Goal: Task Accomplishment & Management: Manage account settings

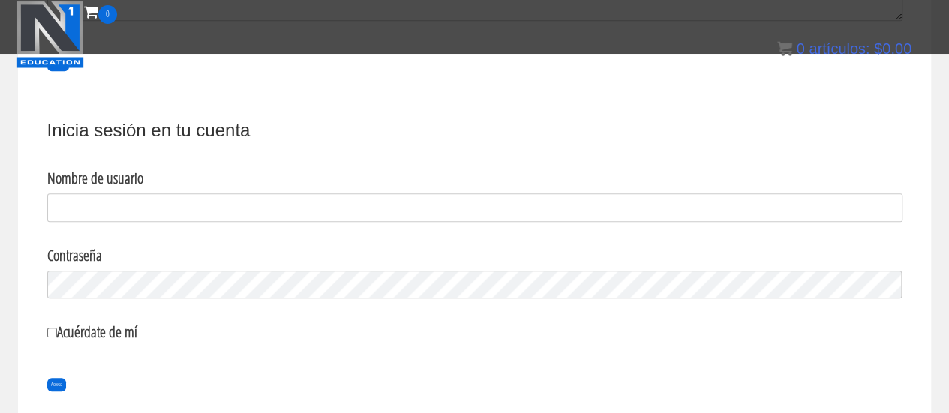
scroll to position [636, 0]
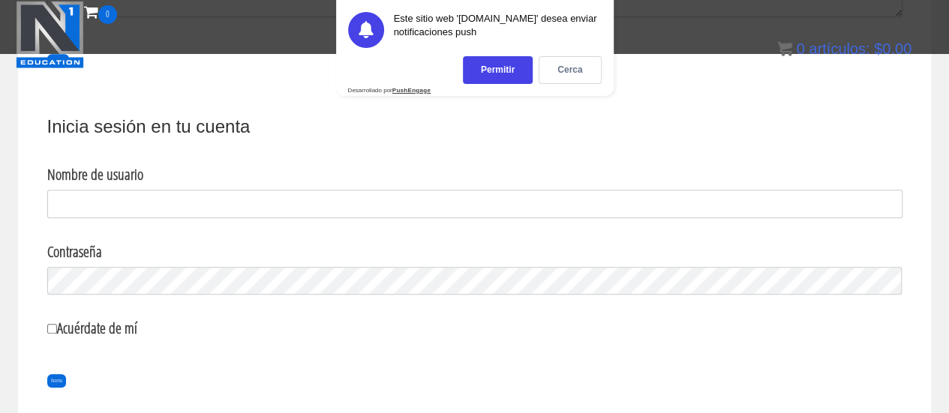
click at [136, 202] on input "Nombre de usuario" at bounding box center [474, 204] width 855 height 29
type input "j"
type input "pro physique"
click at [55, 324] on input "Acuérdate de mí" at bounding box center [52, 329] width 10 height 10
checkbox input "true"
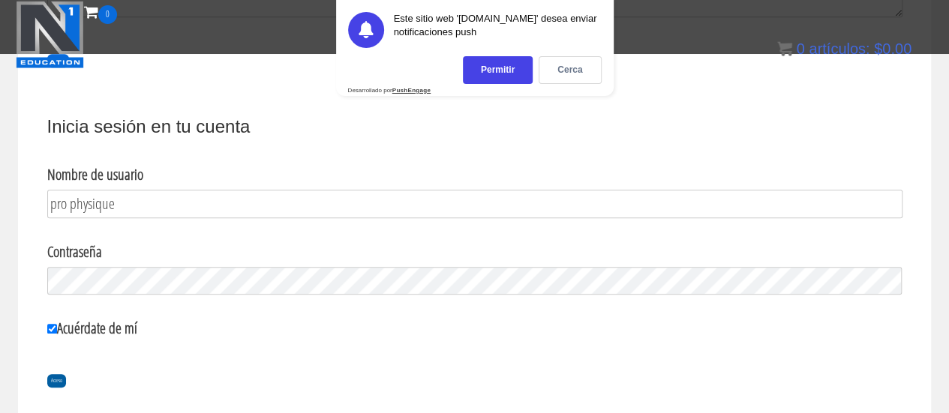
click at [54, 381] on input "Acceso" at bounding box center [56, 381] width 19 height 14
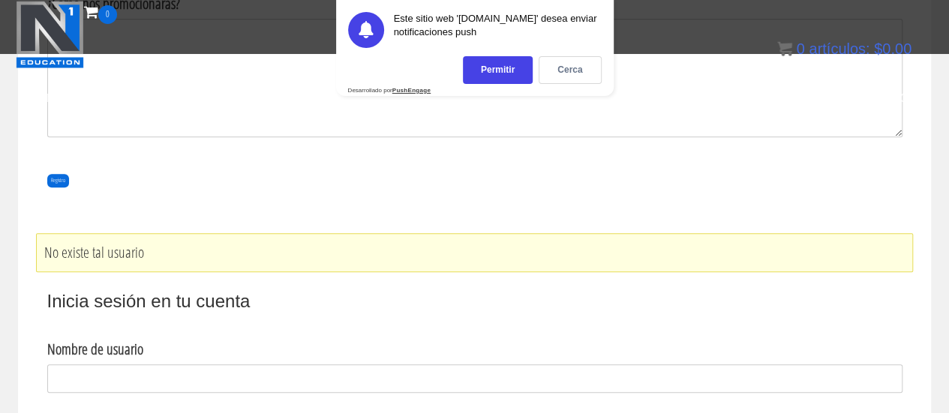
scroll to position [780, 0]
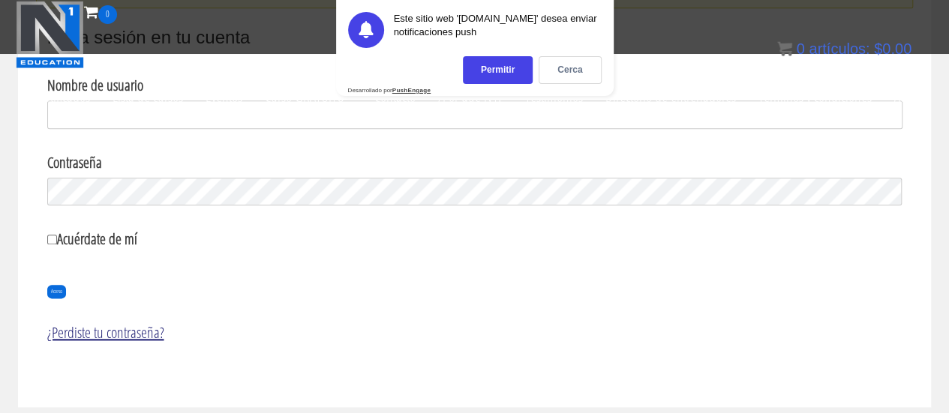
click at [156, 331] on font "¿Perdiste tu contraseña?" at bounding box center [105, 333] width 117 height 20
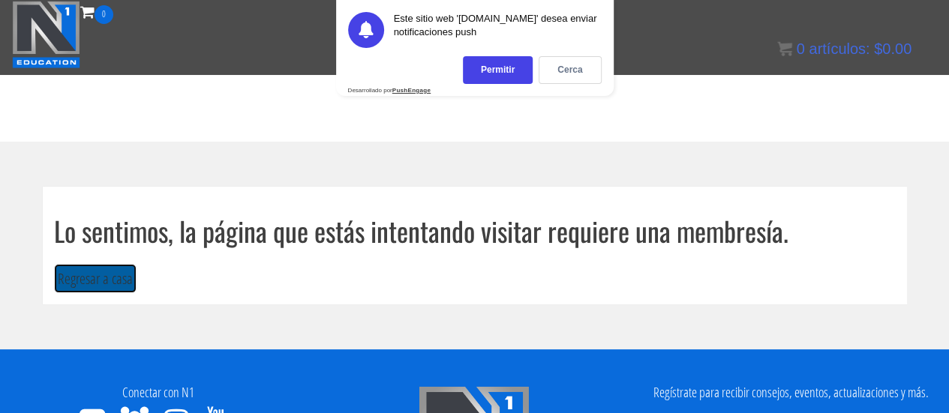
click at [67, 280] on font "Regresar a casa" at bounding box center [95, 279] width 75 height 20
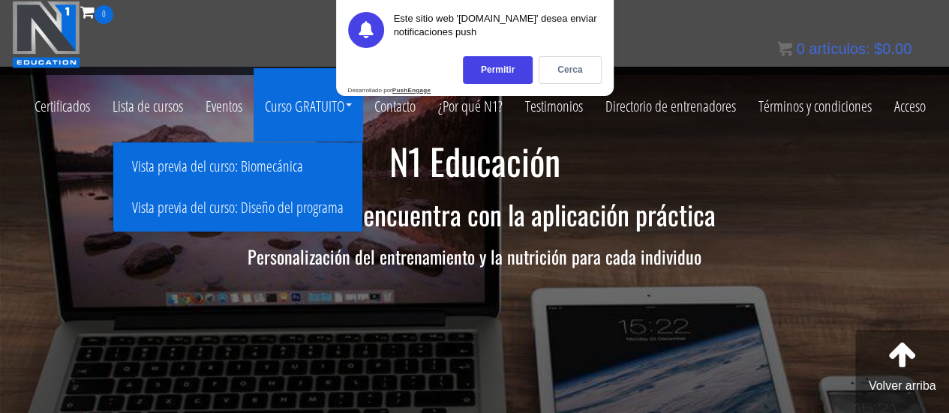
click at [287, 208] on font "Vista previa del curso: Diseño del programa" at bounding box center [238, 207] width 212 height 20
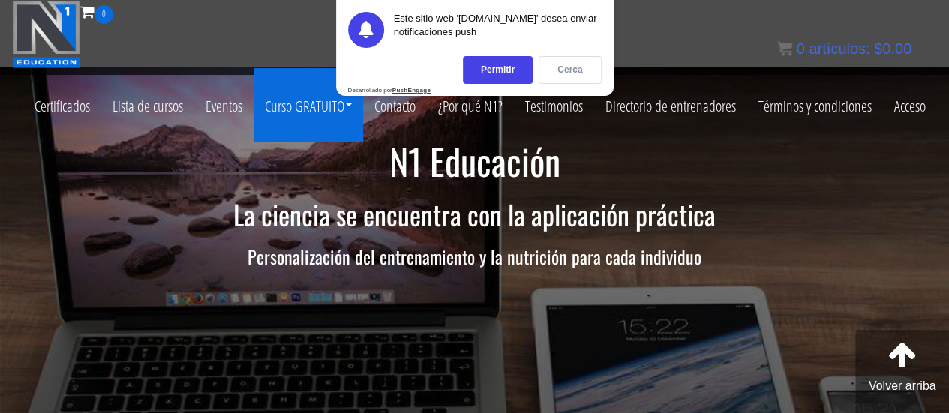
click at [561, 68] on font "Cerca" at bounding box center [569, 70] width 25 height 11
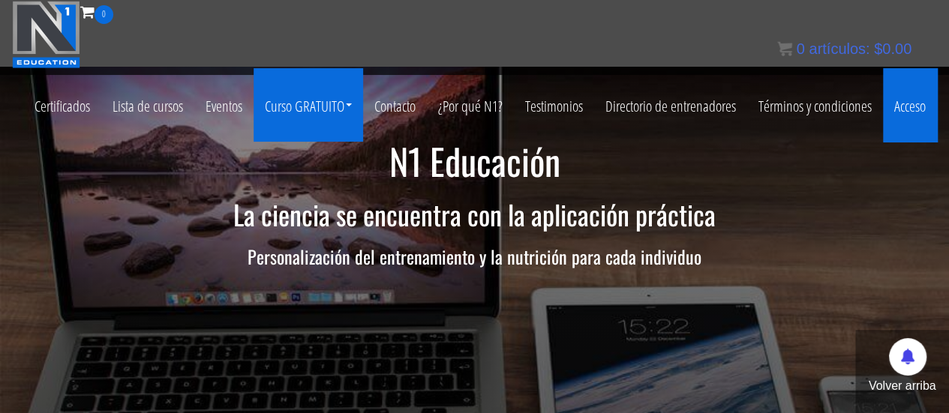
click at [894, 116] on font "Acceso" at bounding box center [910, 105] width 32 height 20
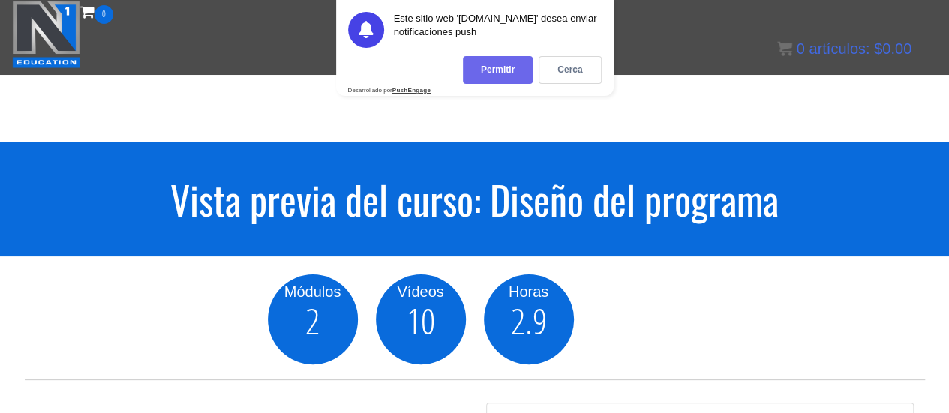
click at [518, 67] on div "Permitir" at bounding box center [498, 70] width 70 height 28
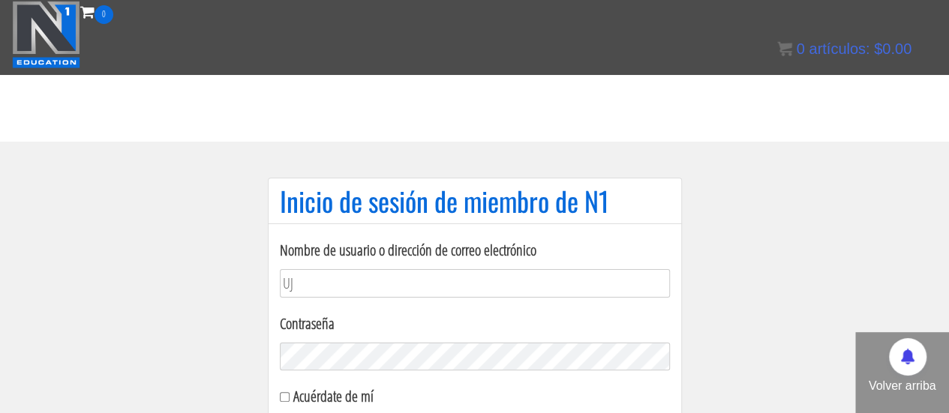
type input "U"
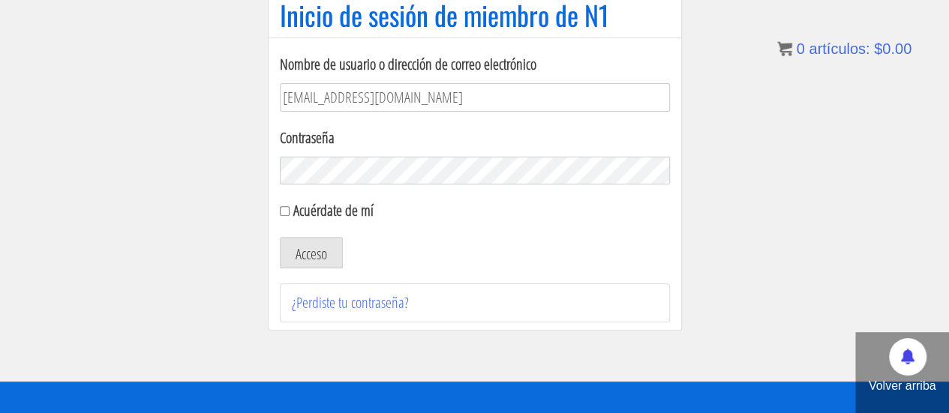
scroll to position [193, 0]
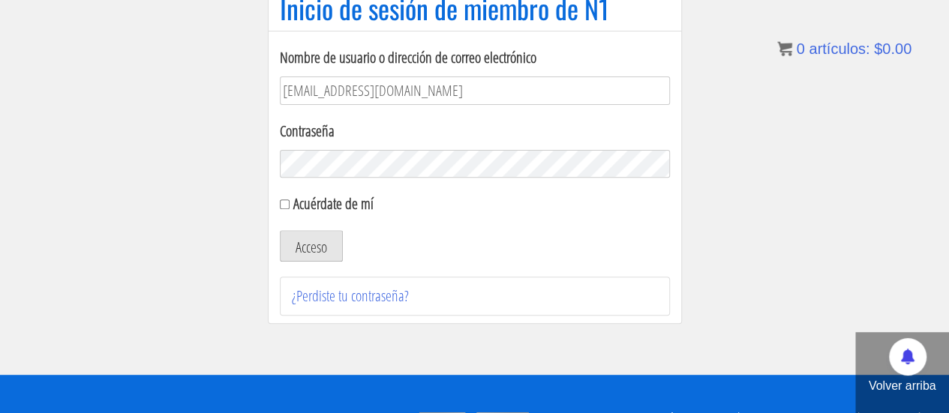
type input "JULIOCAST.NUTRICION@GMAIL.COM"
click at [292, 237] on button "Acceso" at bounding box center [311, 246] width 63 height 32
click at [357, 286] on font "¿Perdiste tu contraseña?" at bounding box center [350, 296] width 117 height 20
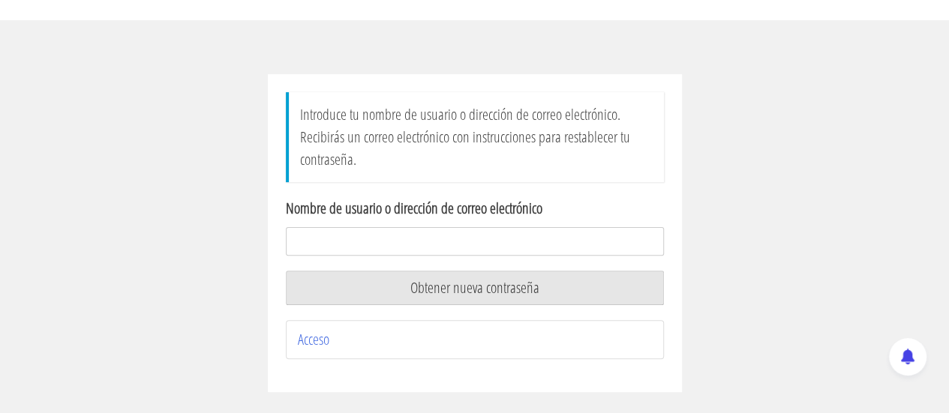
scroll to position [132, 0]
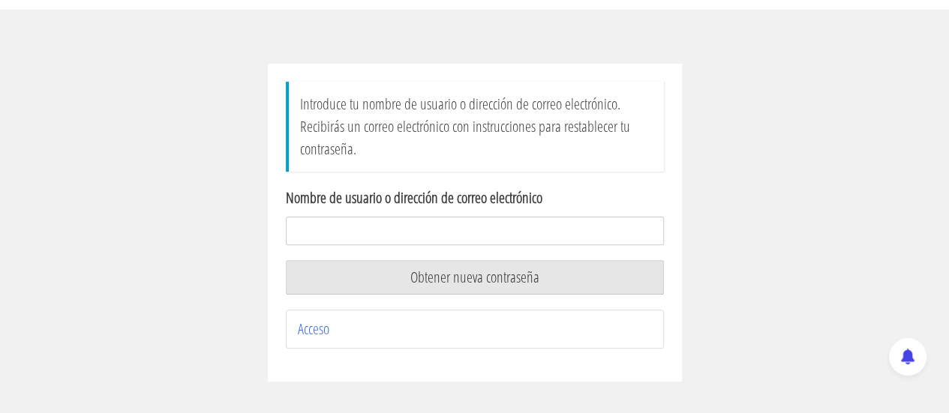
click at [521, 234] on input "Nombre de usuario o dirección de correo electrónico" at bounding box center [475, 231] width 378 height 29
type input "JULIOCAST.NUTRICION@GMAIL.COM"
click at [503, 272] on font "Obtener nueva contraseña" at bounding box center [474, 277] width 129 height 20
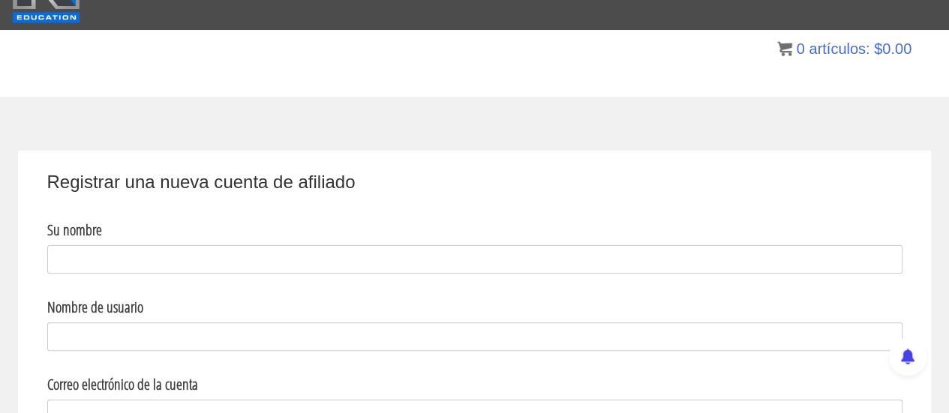
scroll to position [48, 0]
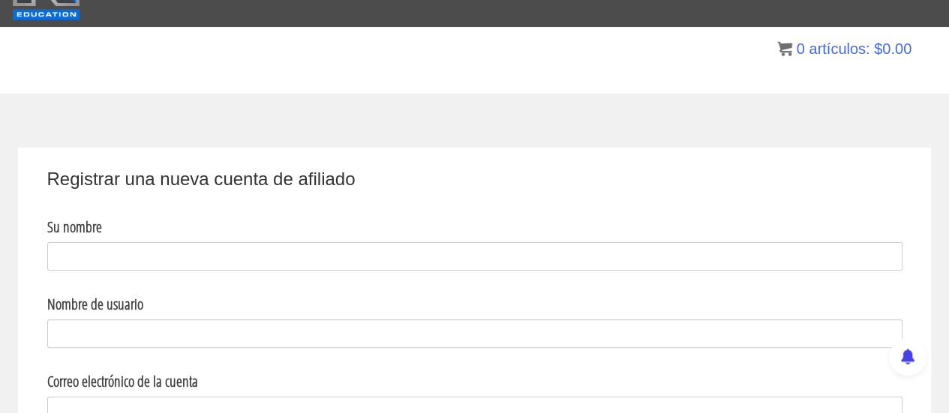
click at [100, 259] on input "Su nombre" at bounding box center [474, 256] width 855 height 29
type input "JULIO CASTAÑEDA"
click at [111, 321] on input "Nombre de usuario" at bounding box center [474, 334] width 855 height 29
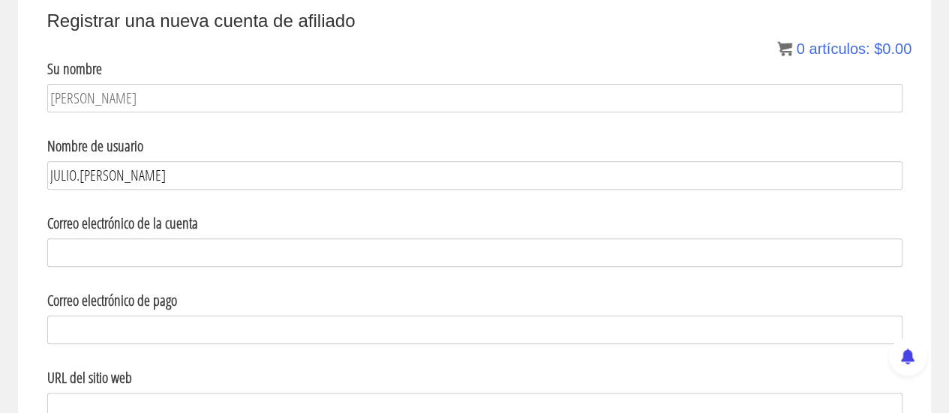
scroll to position [215, 0]
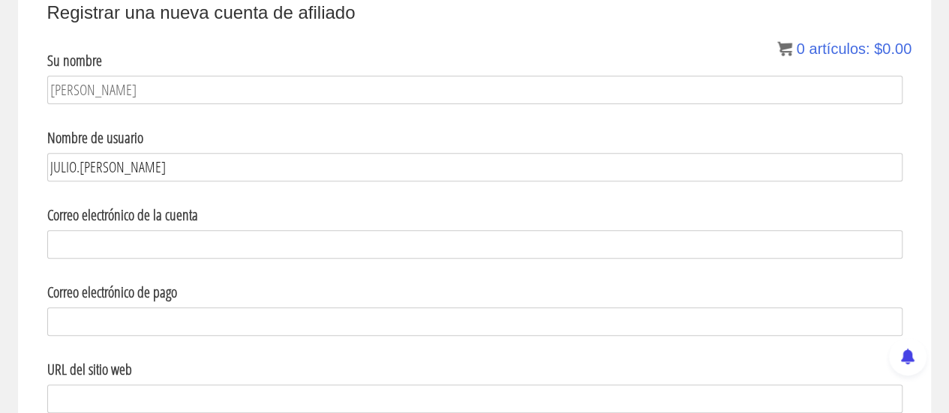
type input "JULIO.CASTAÑEDA"
click at [380, 255] on input "Correo electrónico de la cuenta" at bounding box center [474, 244] width 855 height 29
type input "JULIOCAST.NUTRICION@GMAIL.COM"
click at [312, 320] on input "Correo electrónico de pago" at bounding box center [474, 322] width 855 height 29
drag, startPoint x: 278, startPoint y: 249, endPoint x: 38, endPoint y: 251, distance: 240.8
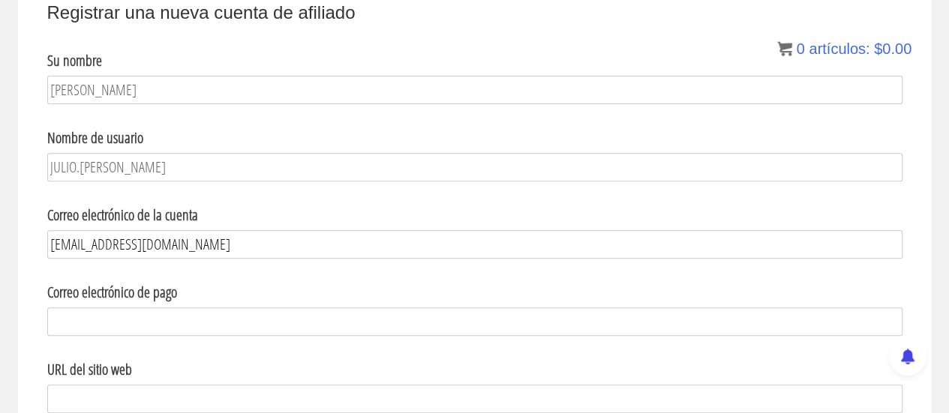
click at [38, 251] on fieldset "Registrar una nueva cuenta de afiliado Su nombre JULIO CASTAÑEDA Nombre de usua…" at bounding box center [475, 332] width 874 height 666
click at [72, 309] on input "Correo electrónico de pago" at bounding box center [474, 322] width 855 height 29
paste input "JULIOCAST.NUTRICION@GMAIL.COM"
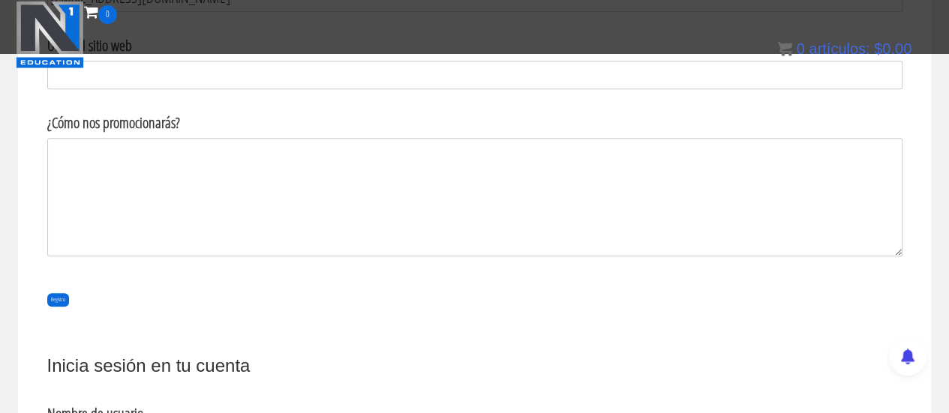
scroll to position [281, 0]
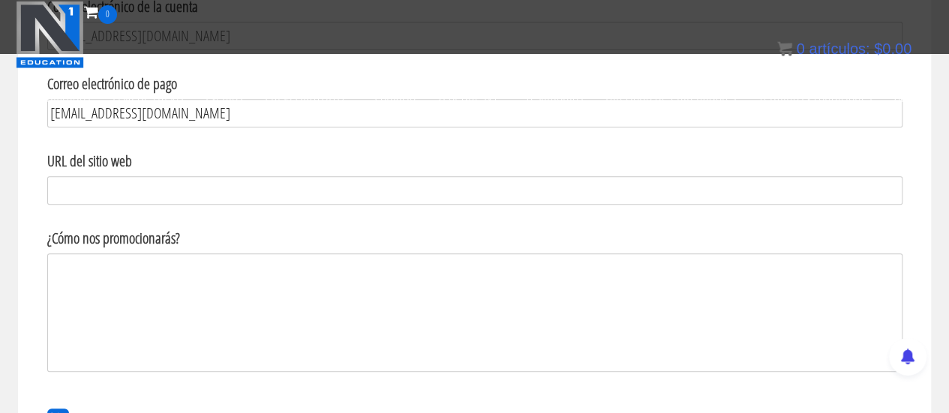
type input "JULIOCAST.NUTRICION@GMAIL.COM"
click at [301, 185] on input "URL del sitio web" at bounding box center [474, 190] width 855 height 29
paste input "https://n1.education/affiliate-dashboard/"
paste input "/ref/1 O /ref/n1"
type input "https://n1.education/affiliate-dashboard/ /ref/1 O /ref/n1"
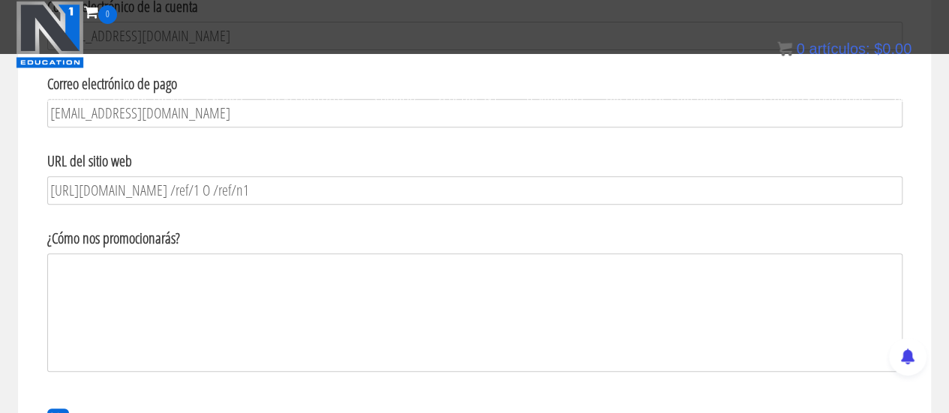
click at [356, 295] on textarea "¿Cómo nos promocionarás?" at bounding box center [474, 313] width 855 height 119
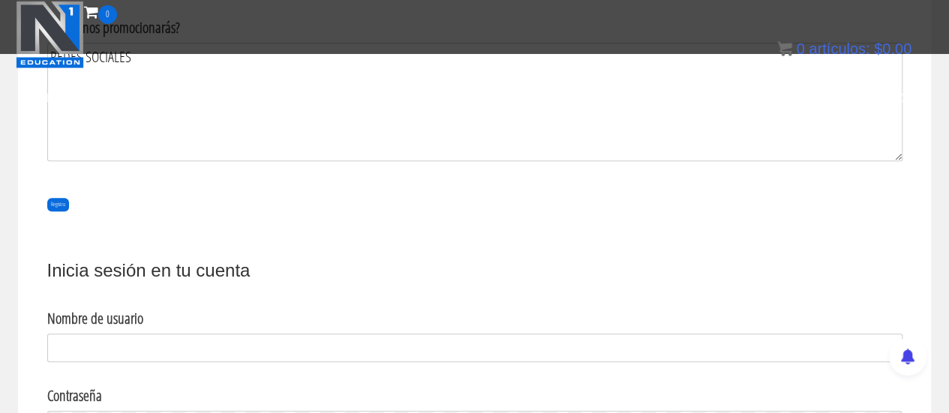
scroll to position [491, 0]
type textarea "REDES SOCIALES"
click at [59, 209] on font "Registro" at bounding box center [58, 202] width 22 height 20
click at [62, 206] on input "Registro" at bounding box center [58, 207] width 22 height 14
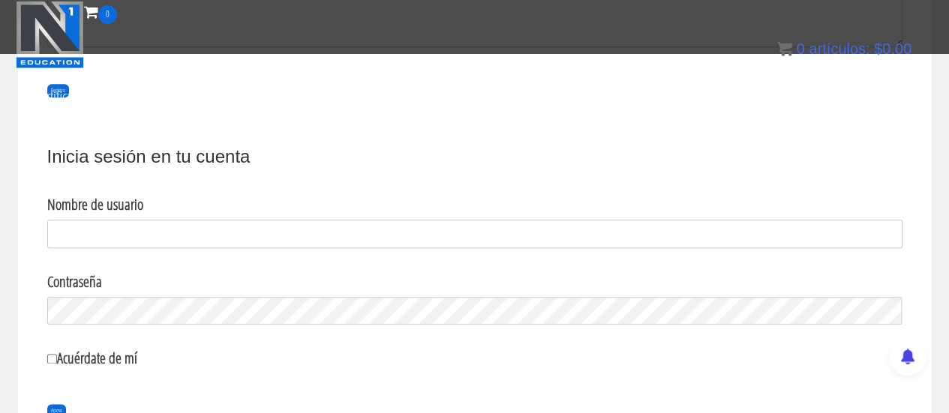
scroll to position [755, 0]
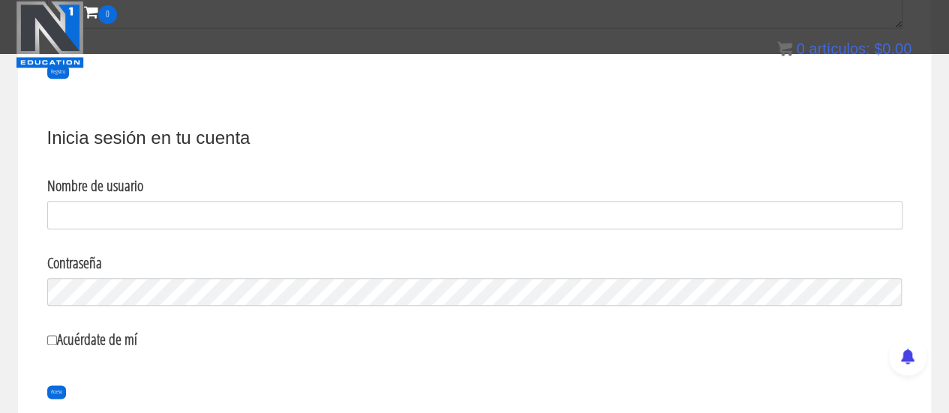
click at [129, 205] on input "Nombre de usuario" at bounding box center [474, 215] width 855 height 29
type input "JULIO CASTAÑEDA"
click at [47, 386] on input "Acceso" at bounding box center [56, 393] width 19 height 14
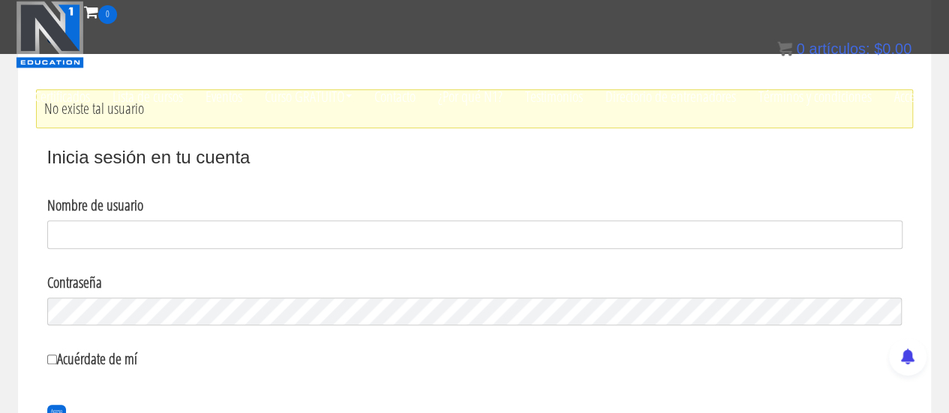
scroll to position [740, 0]
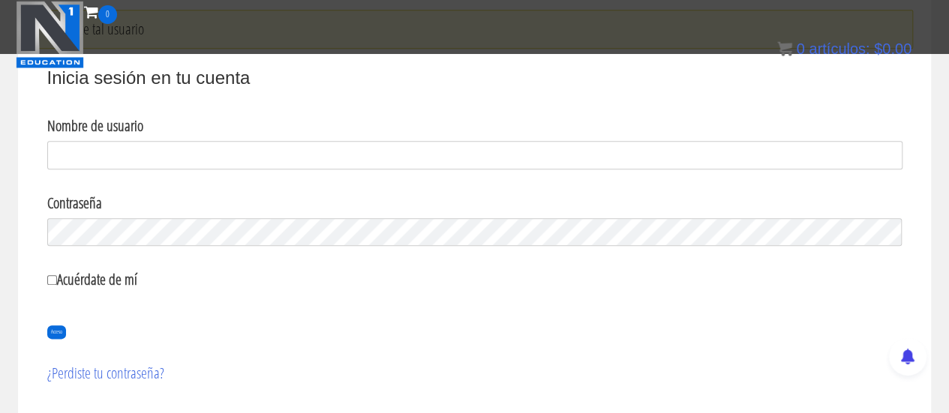
click at [321, 162] on input "Nombre de usuario" at bounding box center [474, 155] width 855 height 29
type input "J"
type input "JULIOCAST.NUTRICION@GMAIL.COM"
click at [116, 363] on font "¿Perdiste tu contraseña?" at bounding box center [105, 373] width 117 height 20
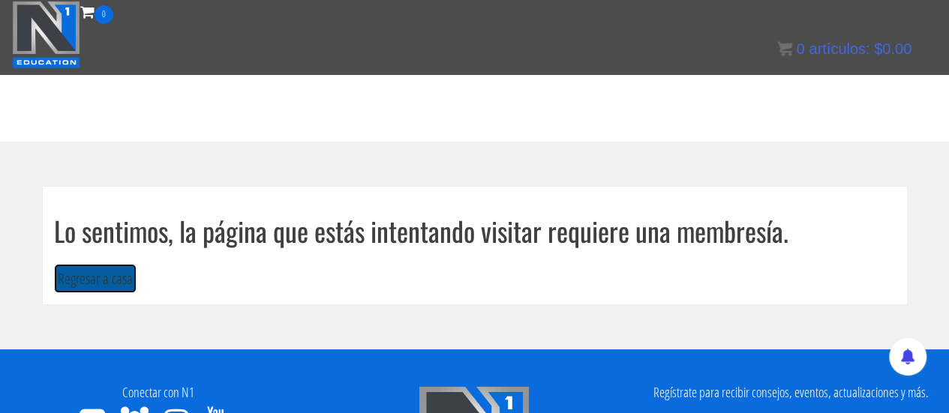
click at [115, 281] on font "Regresar a casa" at bounding box center [95, 279] width 75 height 20
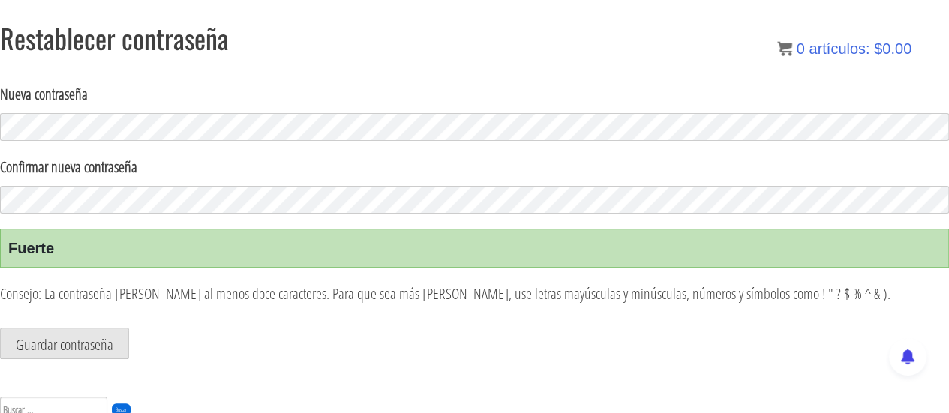
scroll to position [133, 0]
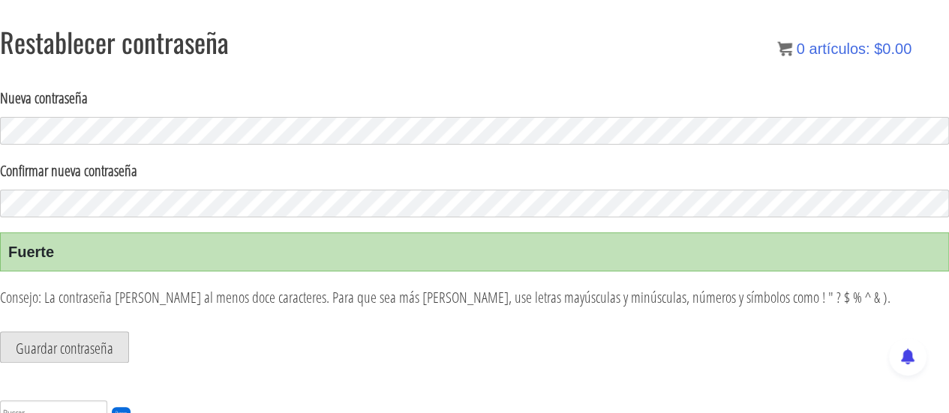
click at [81, 350] on font "Guardar contraseña" at bounding box center [65, 348] width 98 height 20
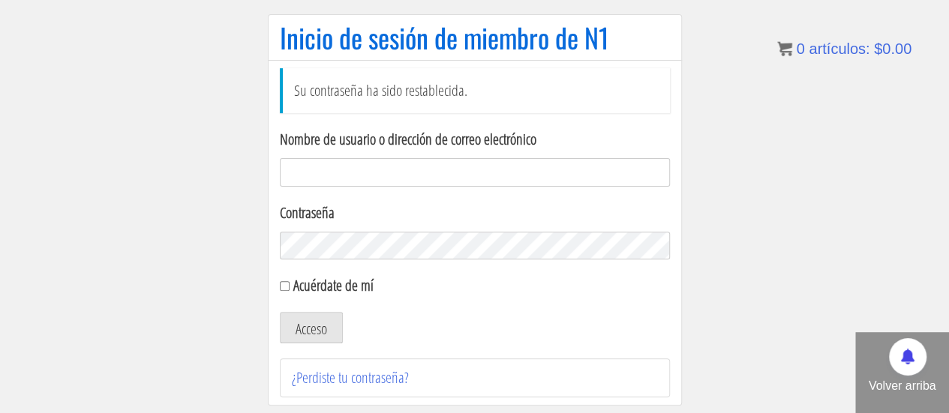
scroll to position [169, 0]
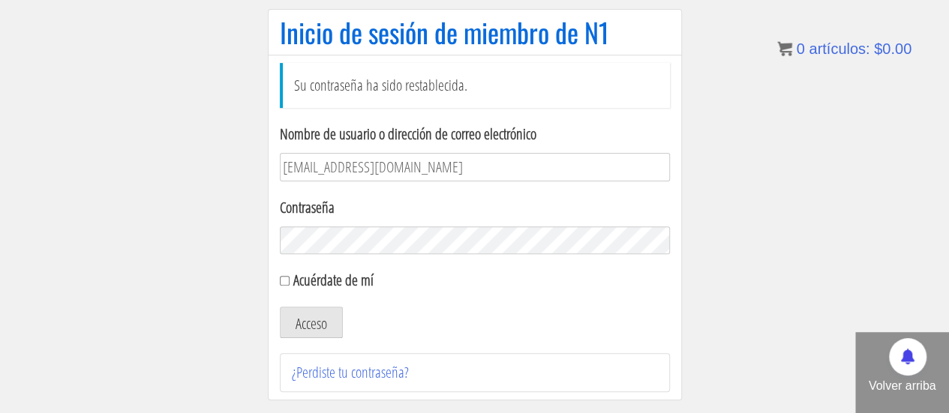
type input "juliocast.nutricion@gmail.com"
click at [281, 277] on input "Acuérdate de mí" at bounding box center [285, 281] width 10 height 10
checkbox input "true"
click at [299, 307] on button "Acceso" at bounding box center [311, 323] width 63 height 32
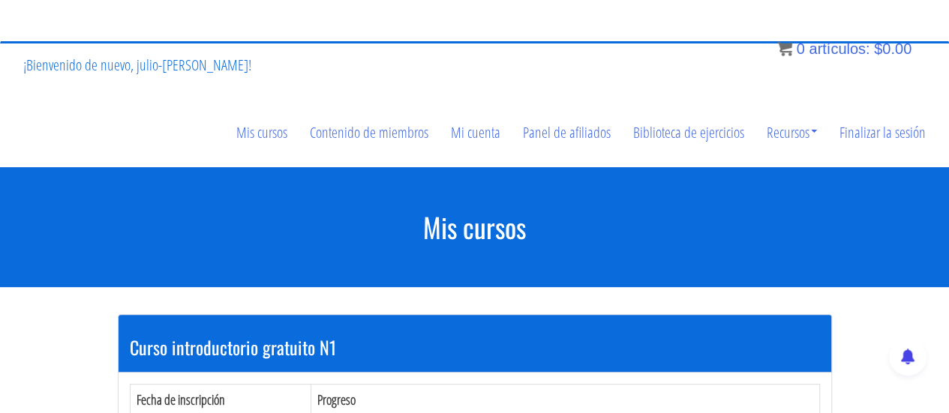
scroll to position [104, 0]
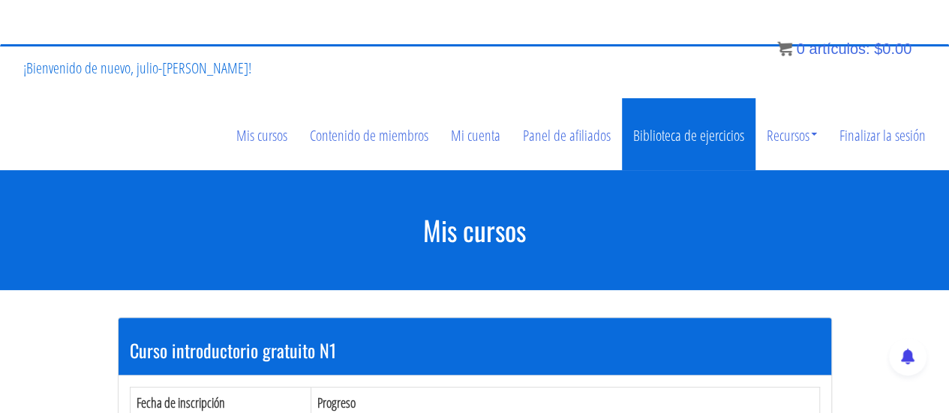
click at [712, 125] on font "Biblioteca de ejercicios" at bounding box center [688, 135] width 111 height 20
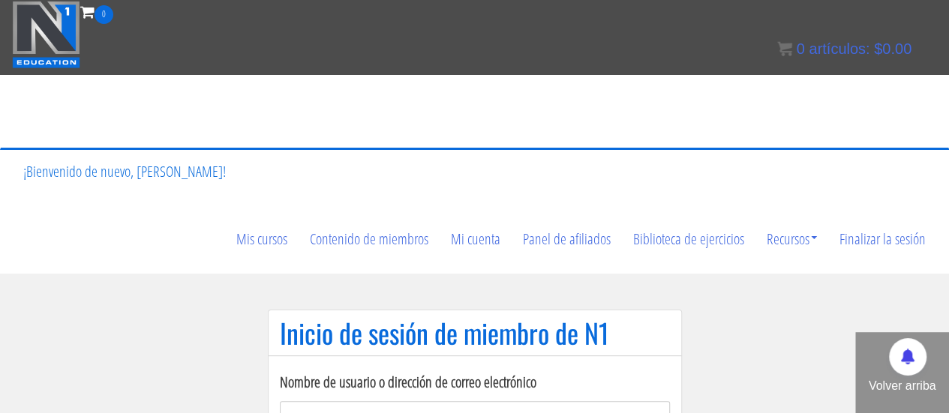
type input "juliocast.nutricion@gmail.com"
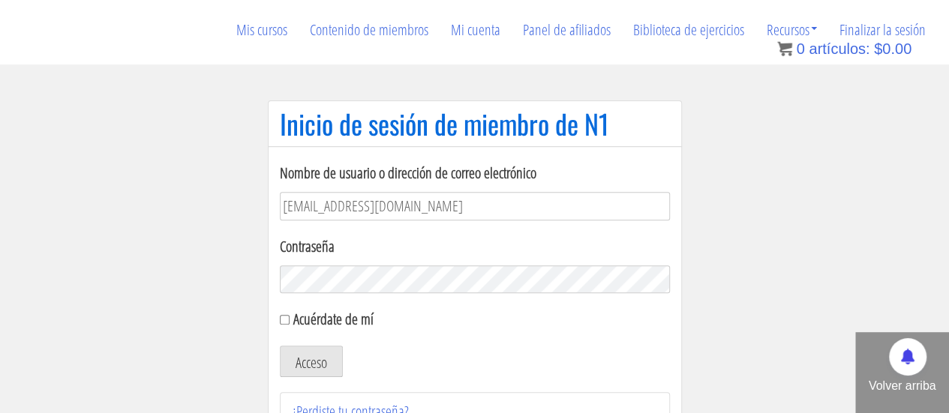
scroll to position [251, 0]
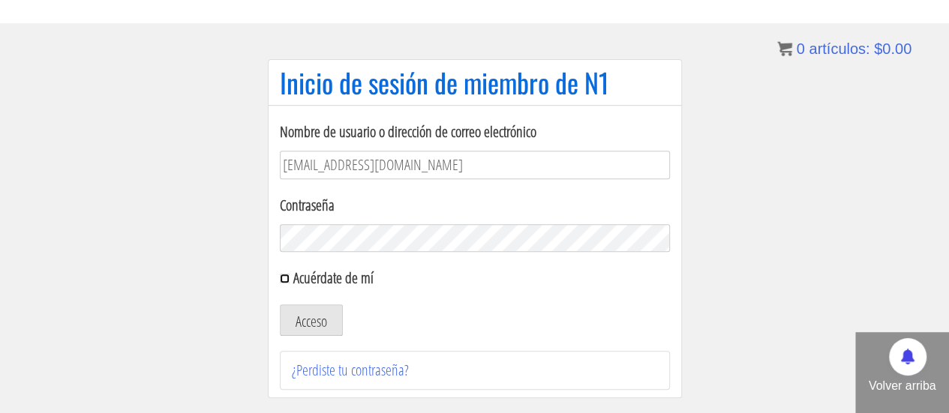
click at [285, 274] on input "Acuérdate de mí" at bounding box center [285, 279] width 10 height 10
checkbox input "true"
click at [309, 311] on font "Acceso" at bounding box center [312, 321] width 32 height 20
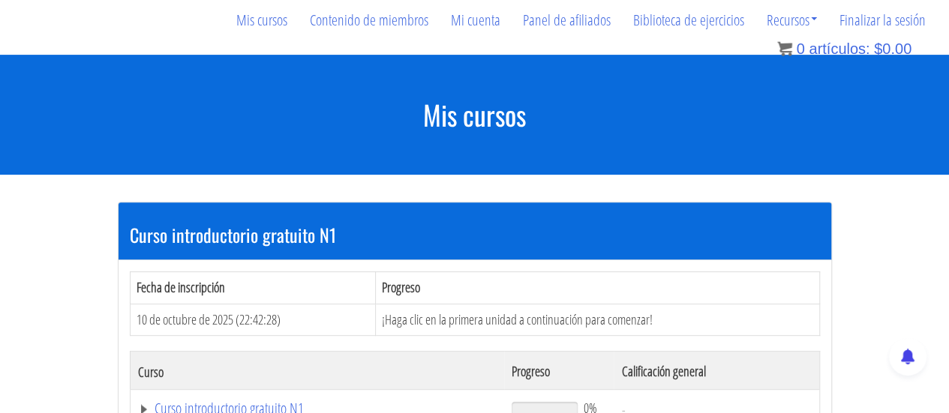
scroll to position [221, 0]
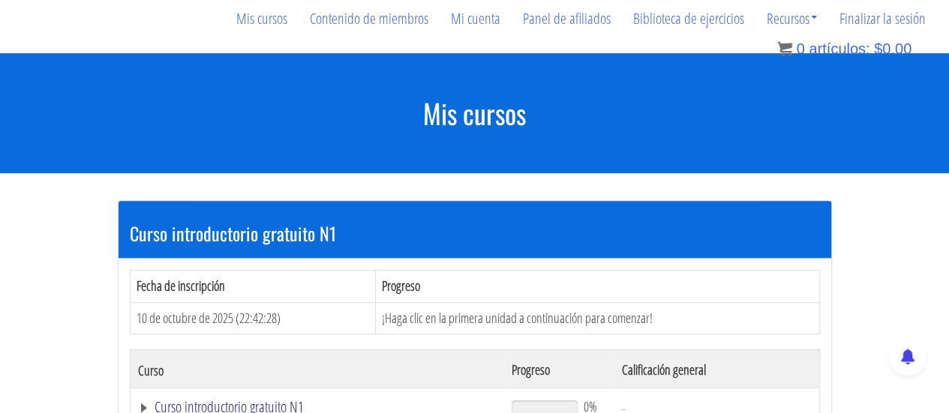
click at [179, 397] on font "Curso introductorio gratuito N1" at bounding box center [229, 407] width 149 height 20
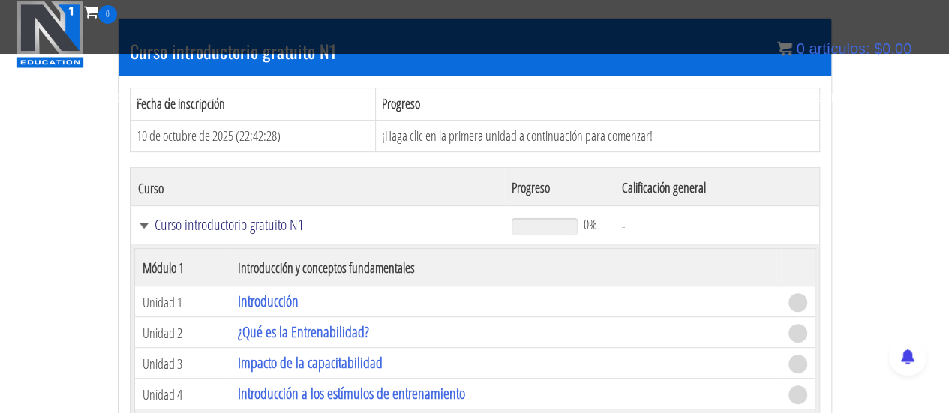
scroll to position [264, 0]
